Goal: Task Accomplishment & Management: Manage account settings

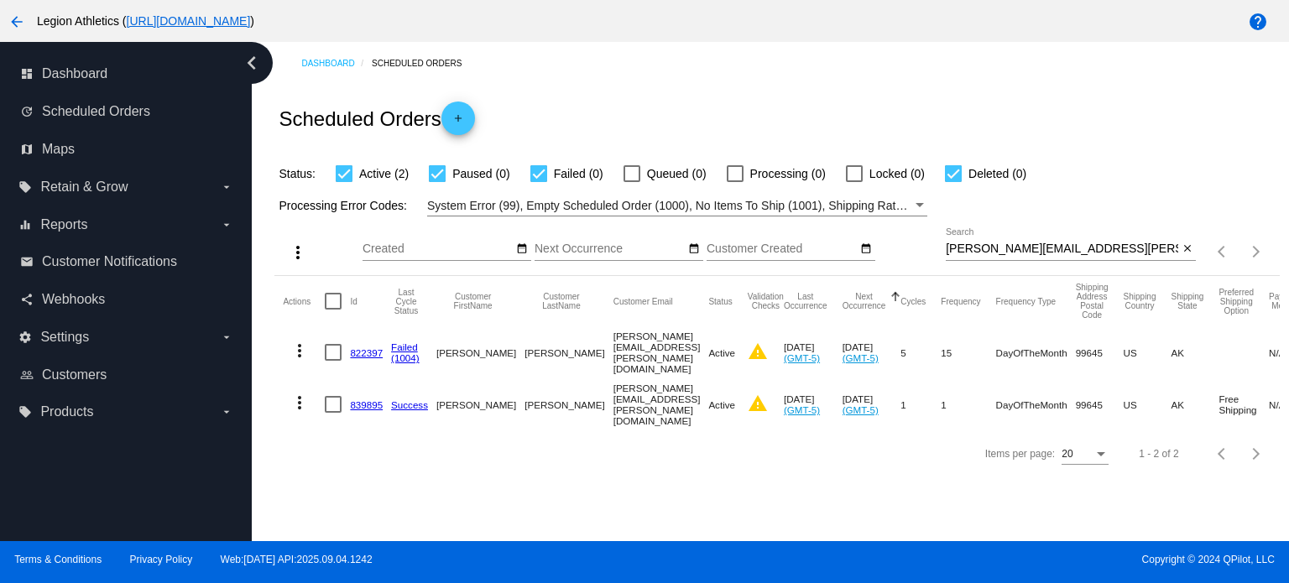
click at [971, 238] on div "[PERSON_NAME][EMAIL_ADDRESS][PERSON_NAME][DOMAIN_NAME] Search" at bounding box center [1061, 244] width 232 height 33
click at [974, 243] on input "[PERSON_NAME][EMAIL_ADDRESS][PERSON_NAME][DOMAIN_NAME]" at bounding box center [1061, 248] width 232 height 13
paste input "carecrowjoe1031"
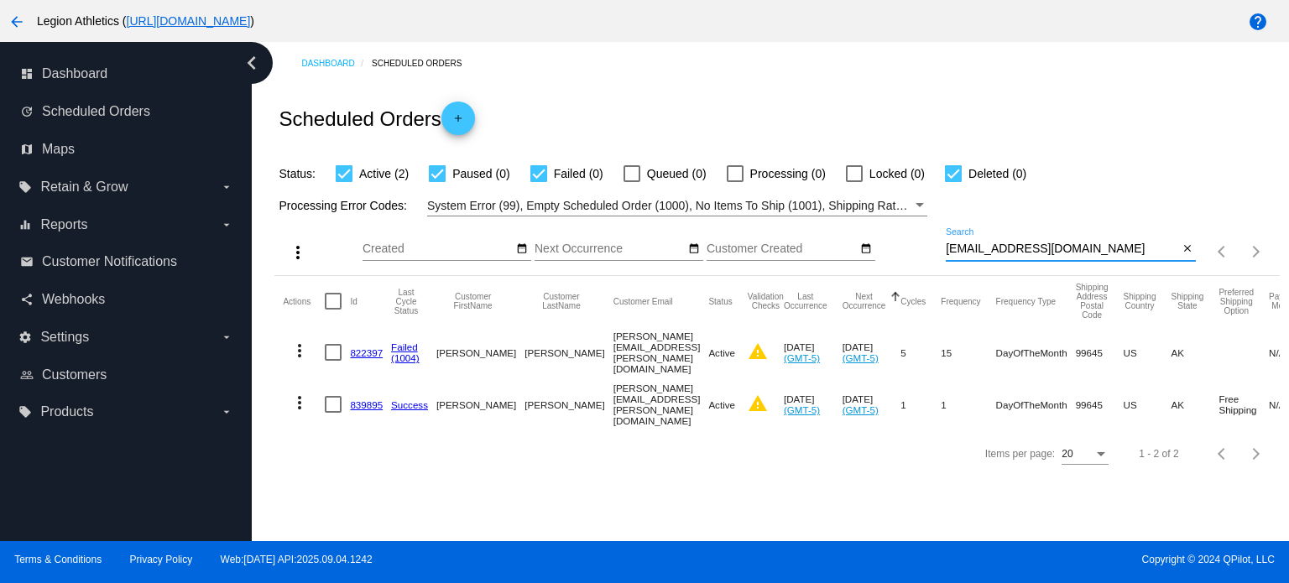
type input "[EMAIL_ADDRESS][DOMAIN_NAME]"
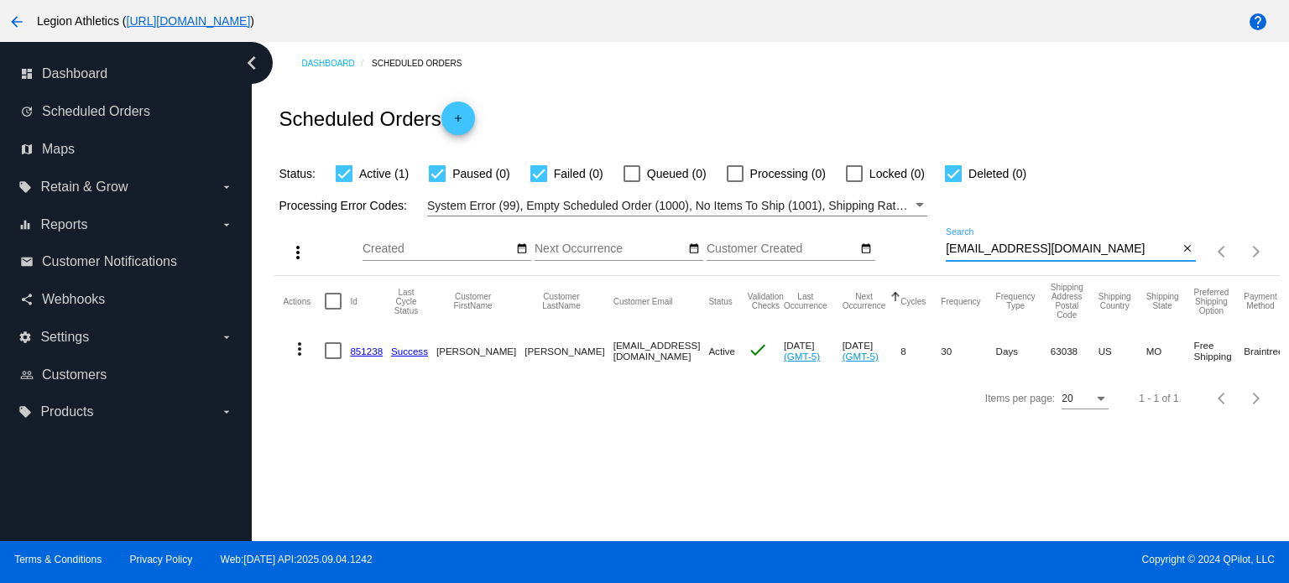
click at [373, 348] on link "851238" at bounding box center [366, 351] width 33 height 11
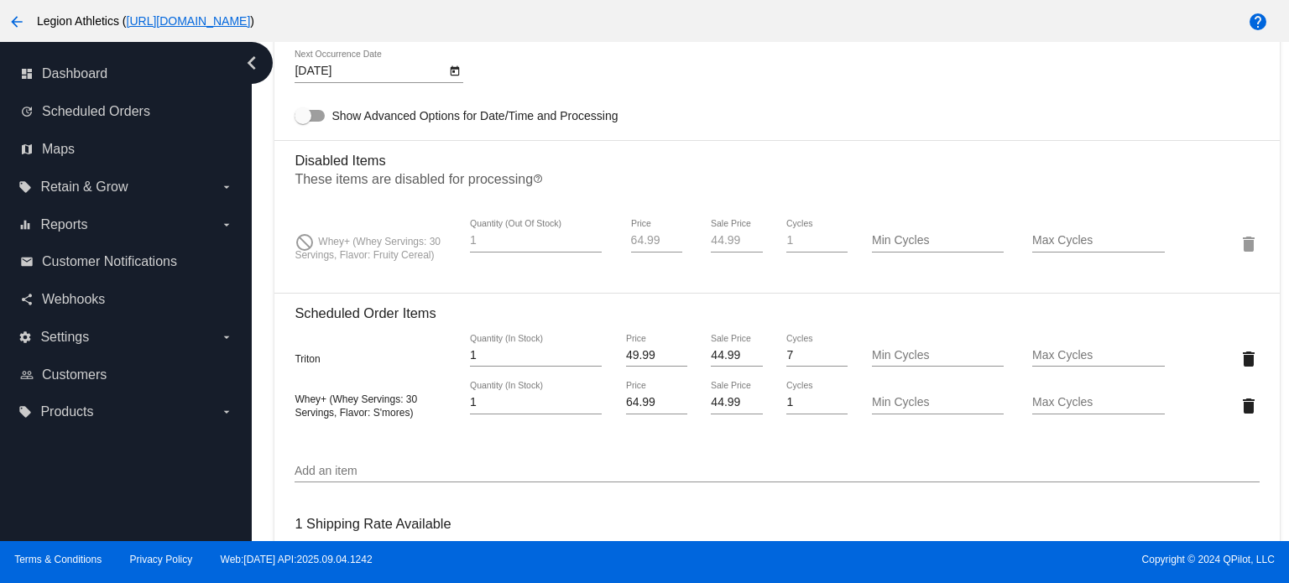
scroll to position [1319, 0]
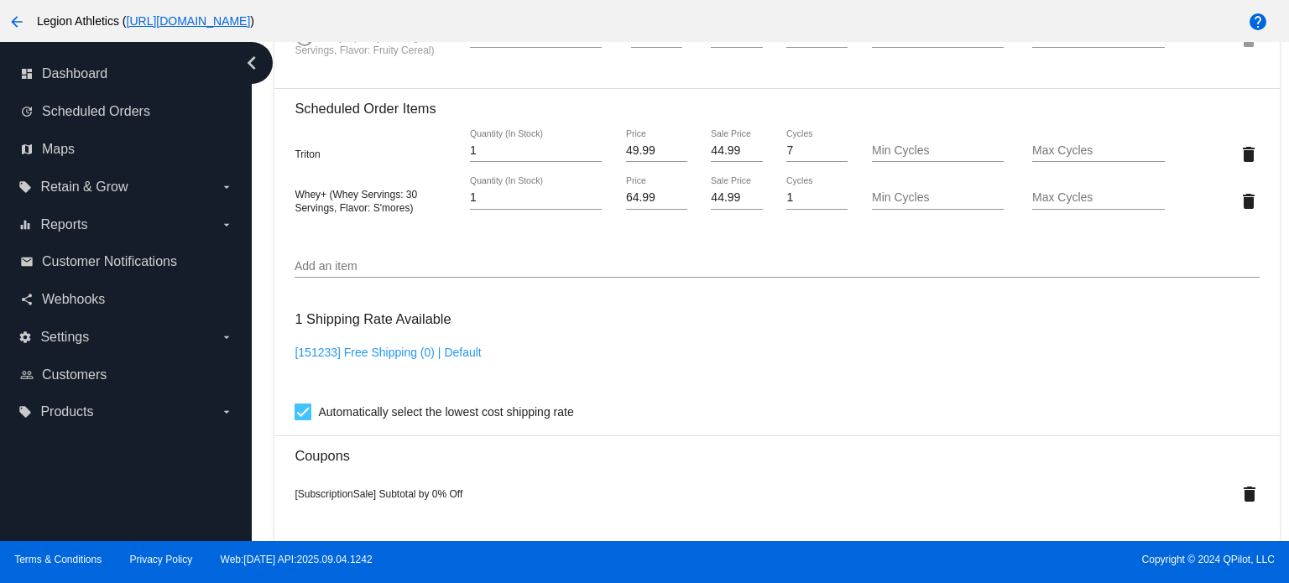
click at [416, 273] on input "Add an item" at bounding box center [776, 266] width 964 height 13
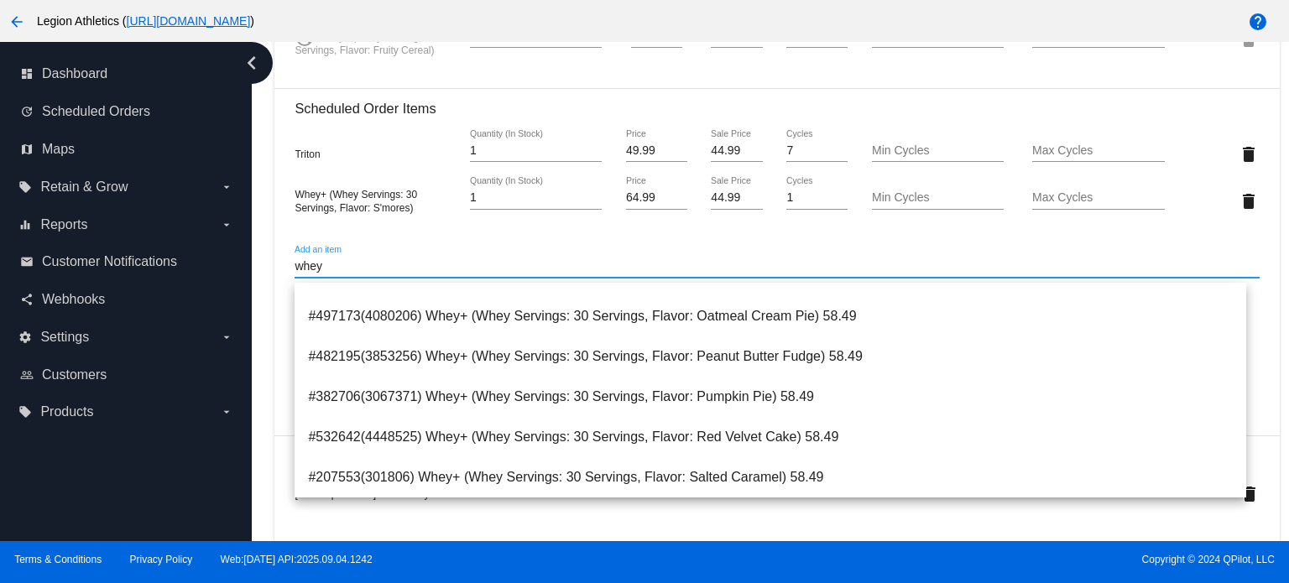
scroll to position [951, 0]
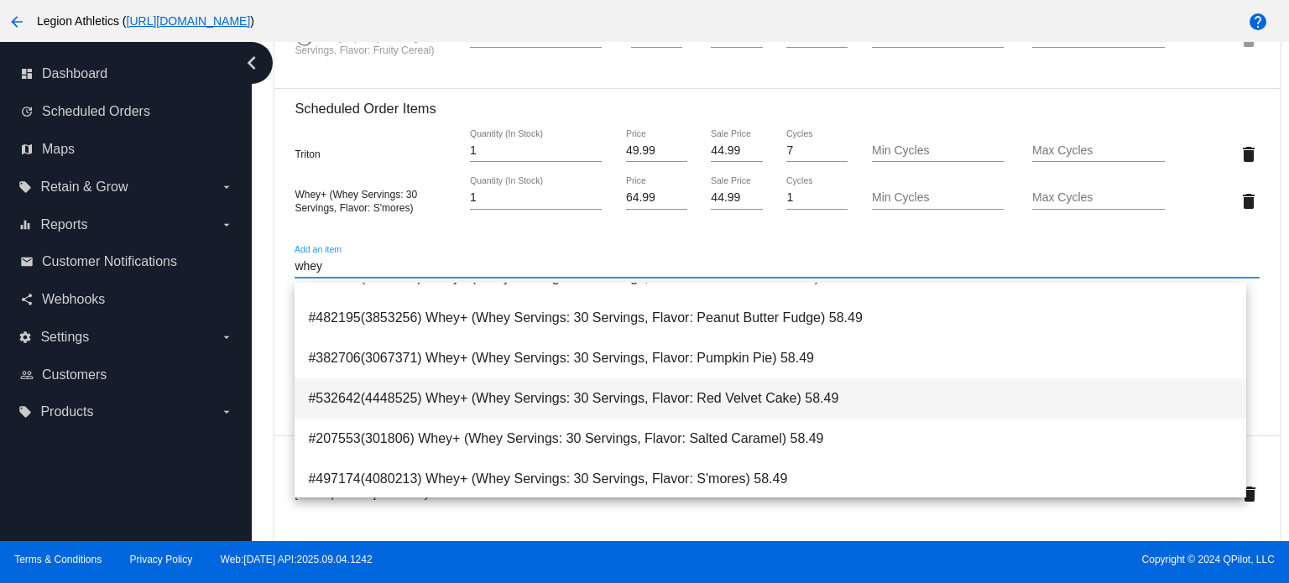
type input "whey"
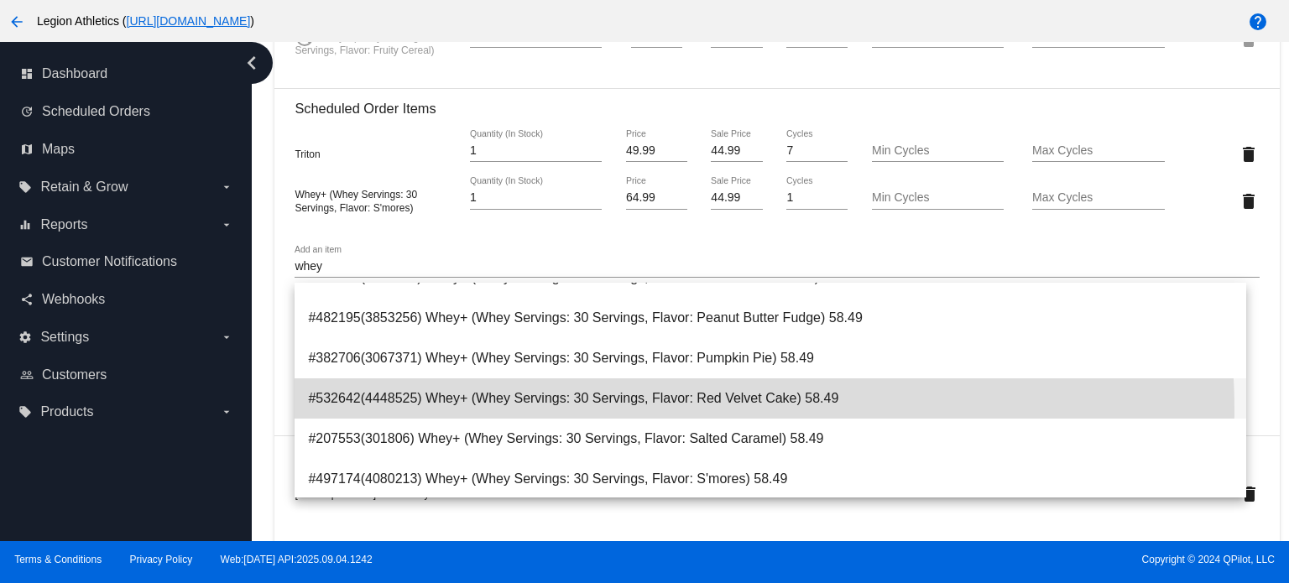
click at [631, 410] on span "#532642(4448525) Whey+ (Whey Servings: 30 Servings, Flavor: Red Velvet Cake) 58…" at bounding box center [770, 398] width 924 height 40
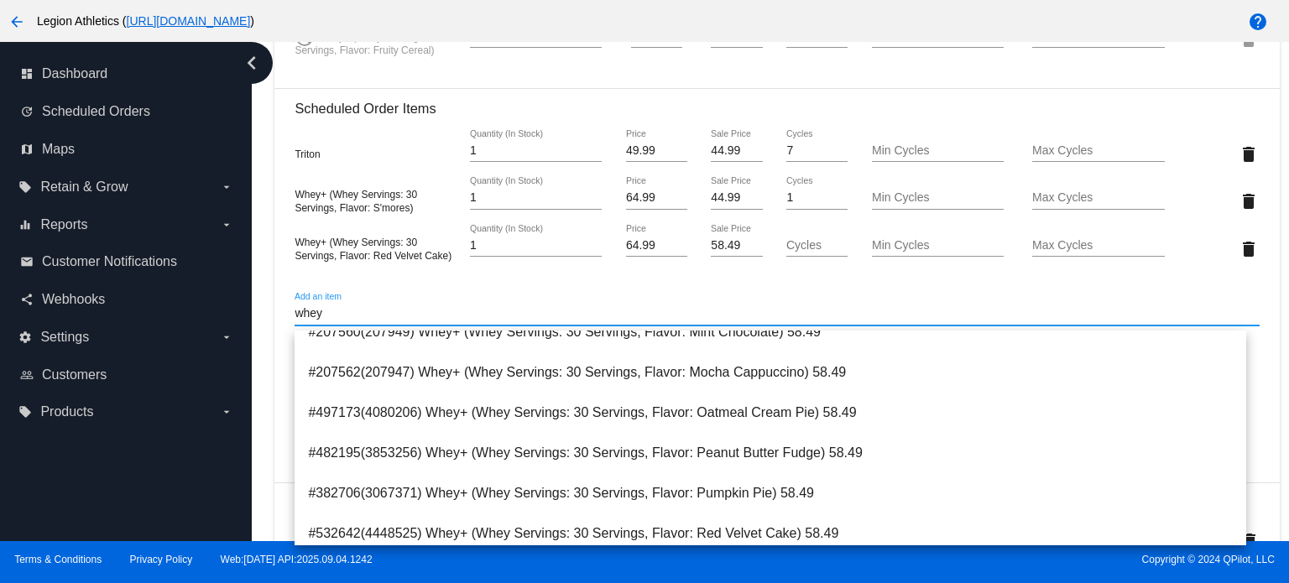
scroll to position [771, 0]
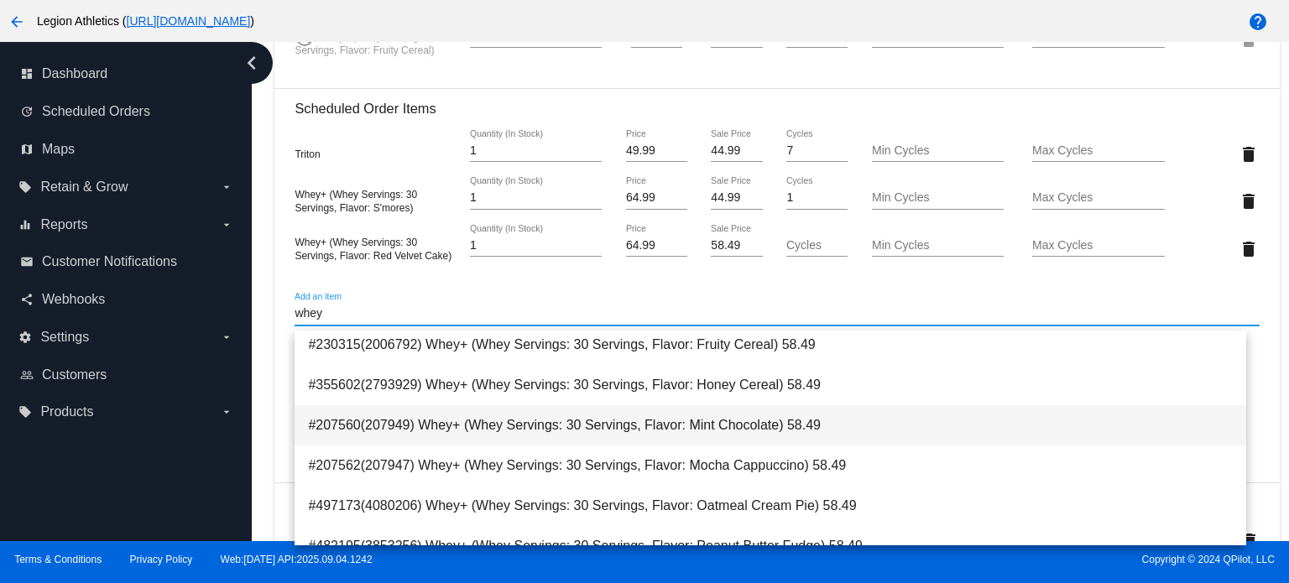
type input "whey"
click at [495, 435] on span "#207560(207949) Whey+ (Whey Servings: 30 Servings, Flavor: Mint Chocolate) 58.49" at bounding box center [770, 425] width 924 height 40
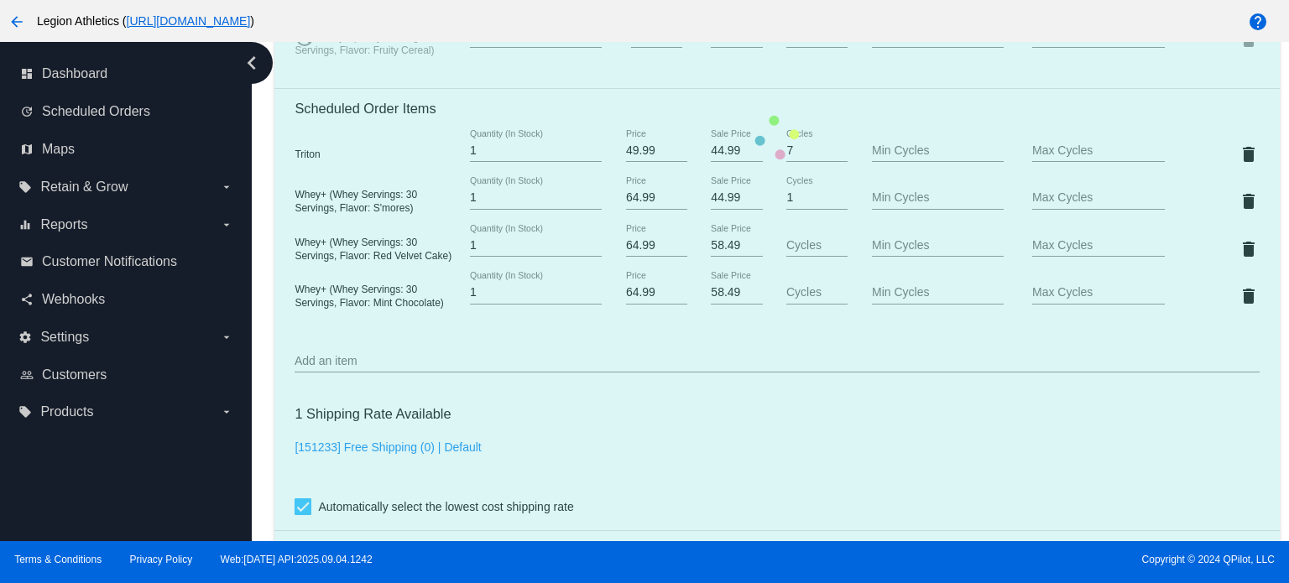
click at [717, 247] on mat-card "Customer 6198815: [PERSON_NAME] [EMAIL_ADDRESS][DOMAIN_NAME] Customer Shipping …" at bounding box center [776, 138] width 1004 height 2032
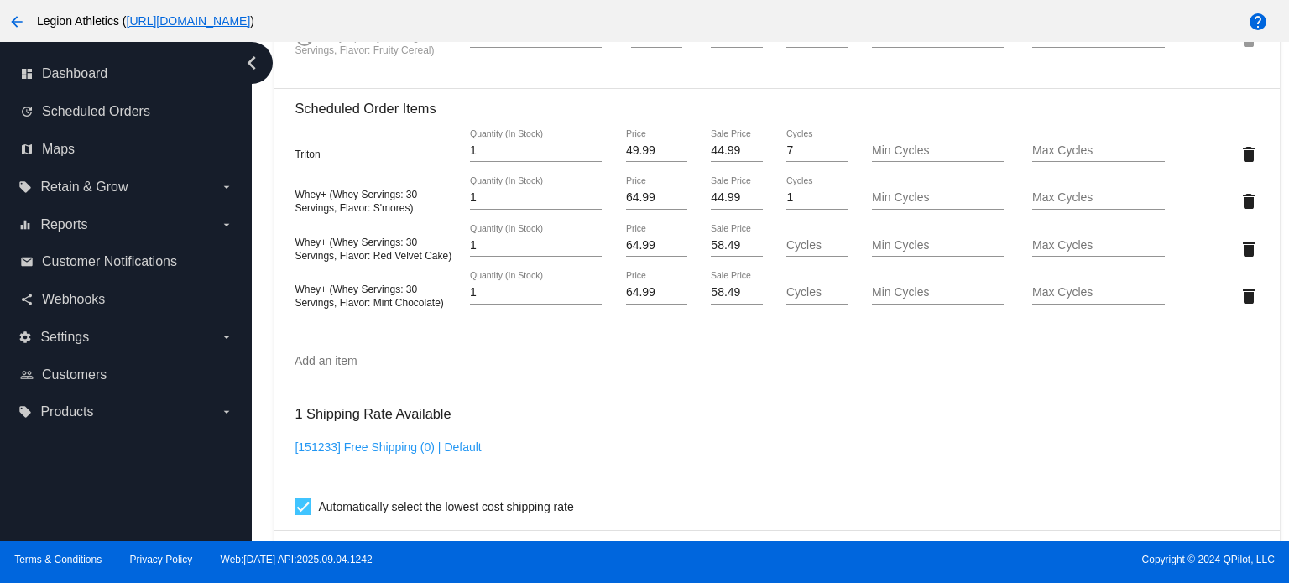
click at [717, 247] on input "58.49" at bounding box center [736, 245] width 51 height 13
type input "44.99"
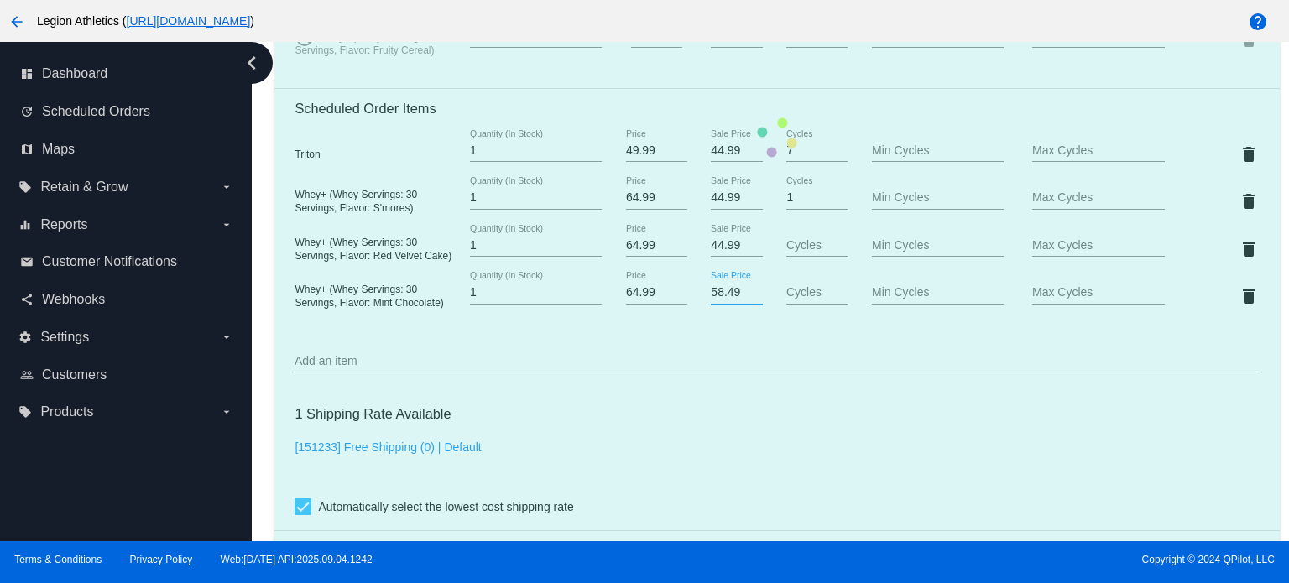
click at [717, 299] on mat-card "Customer 6198815: [PERSON_NAME] [EMAIL_ADDRESS][DOMAIN_NAME] Customer Shipping …" at bounding box center [776, 138] width 1004 height 2032
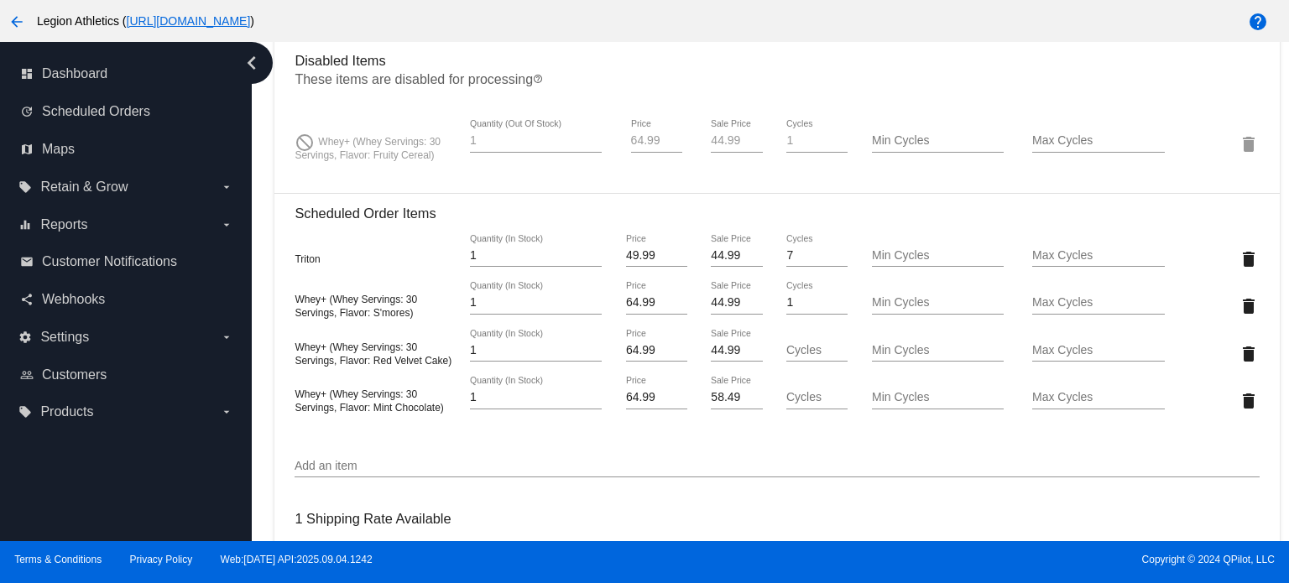
scroll to position [1225, 0]
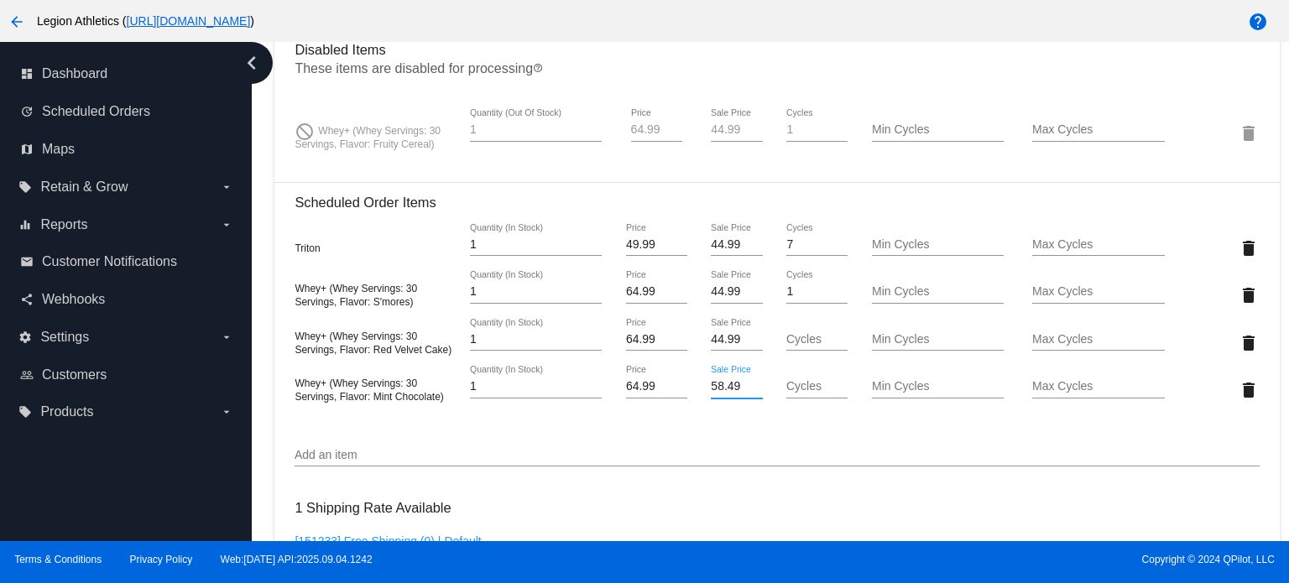
click at [715, 391] on input "58.49" at bounding box center [736, 386] width 51 height 13
paste input "44.9"
type input "44.99"
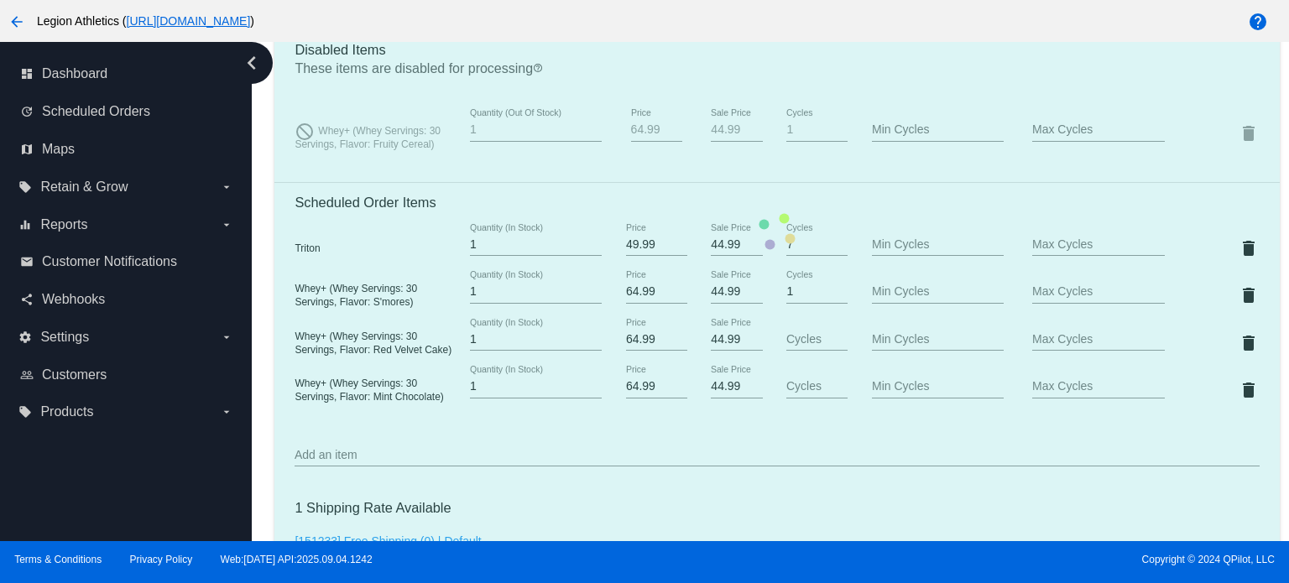
click at [708, 450] on mat-card "Customer 6198815: [PERSON_NAME] [EMAIL_ADDRESS][DOMAIN_NAME] Customer Shipping …" at bounding box center [776, 232] width 1004 height 2032
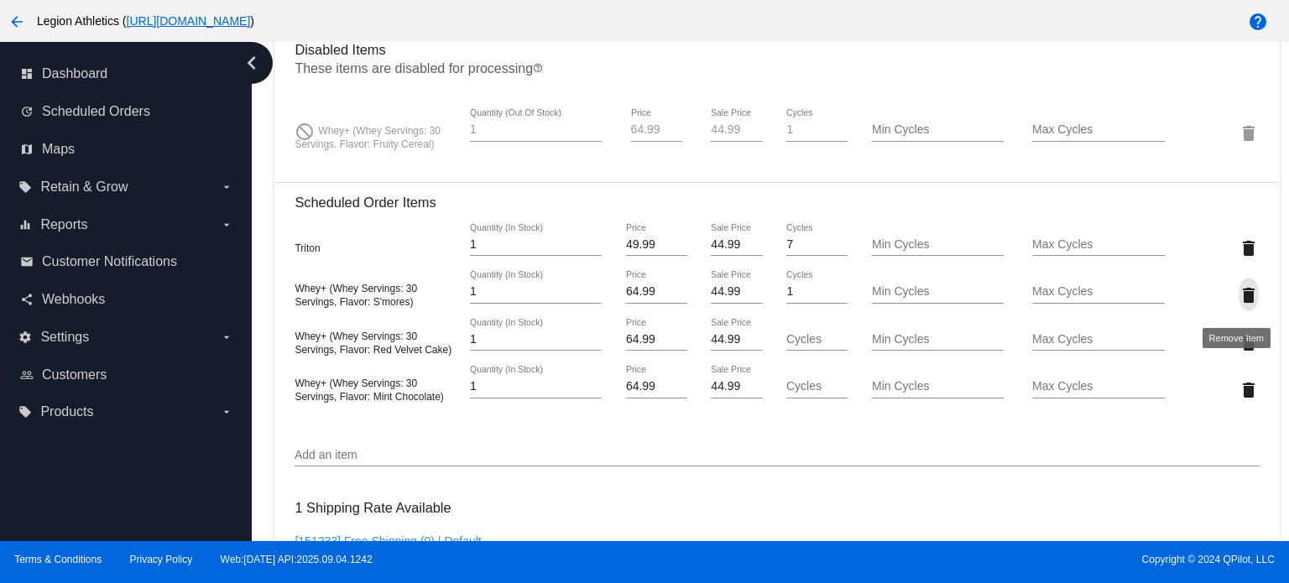
click at [1238, 295] on mat-icon "delete" at bounding box center [1248, 295] width 20 height 20
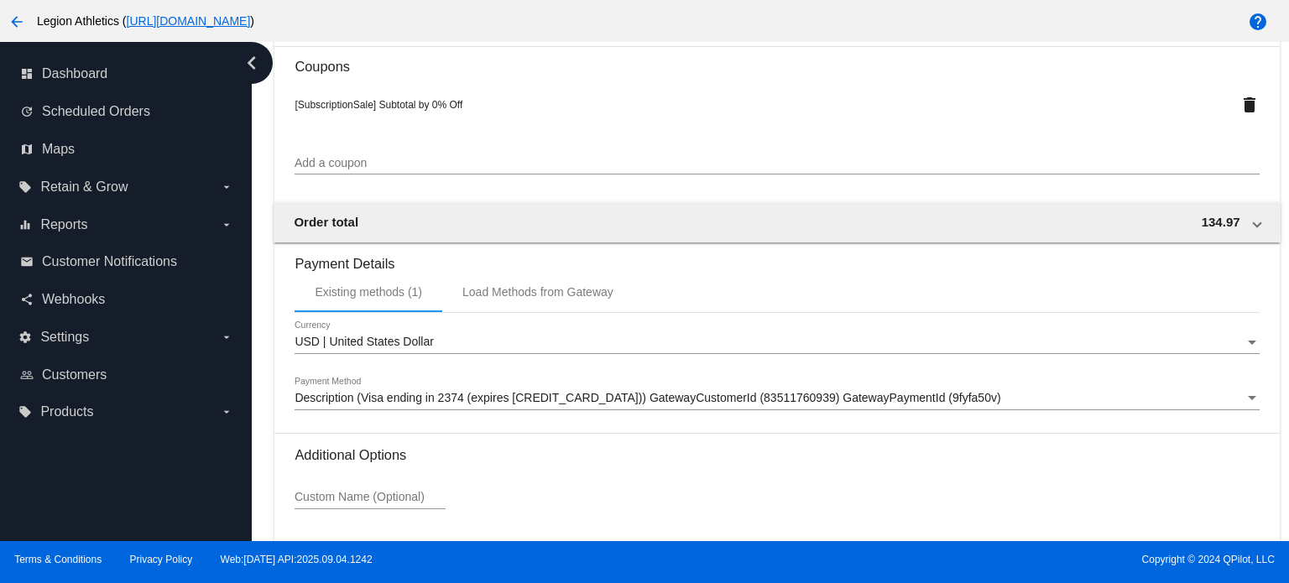
scroll to position [1889, 0]
